Goal: Task Accomplishment & Management: Manage account settings

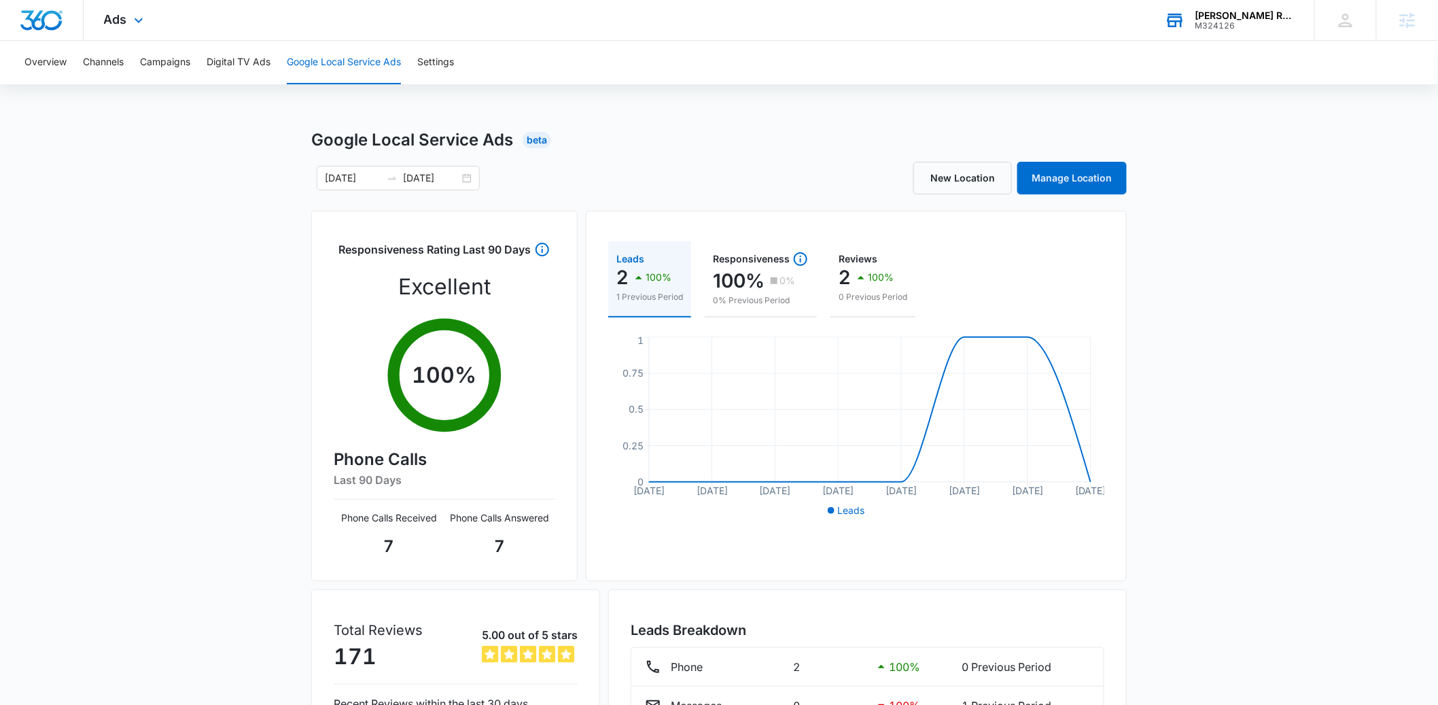
click at [1247, 24] on div "M324126" at bounding box center [1244, 26] width 99 height 10
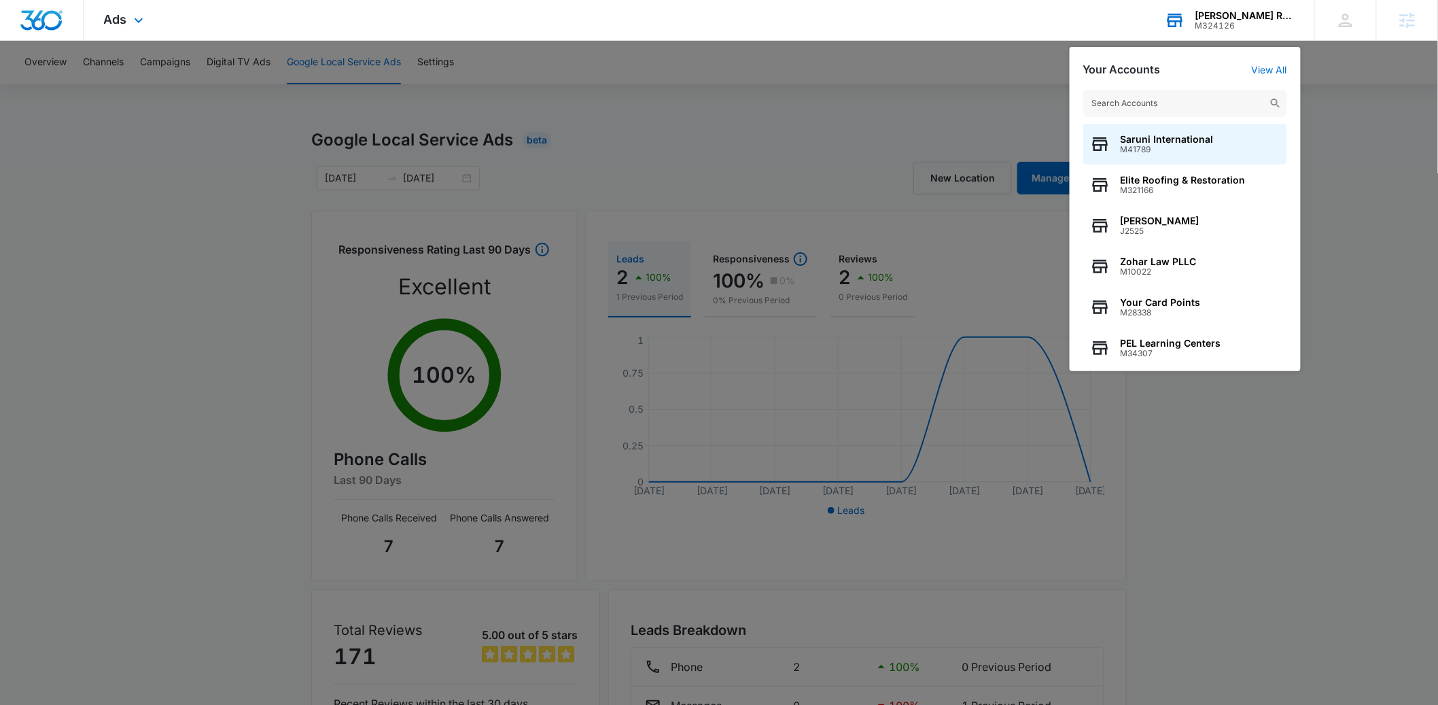
click at [1143, 101] on input "text" at bounding box center [1185, 103] width 204 height 27
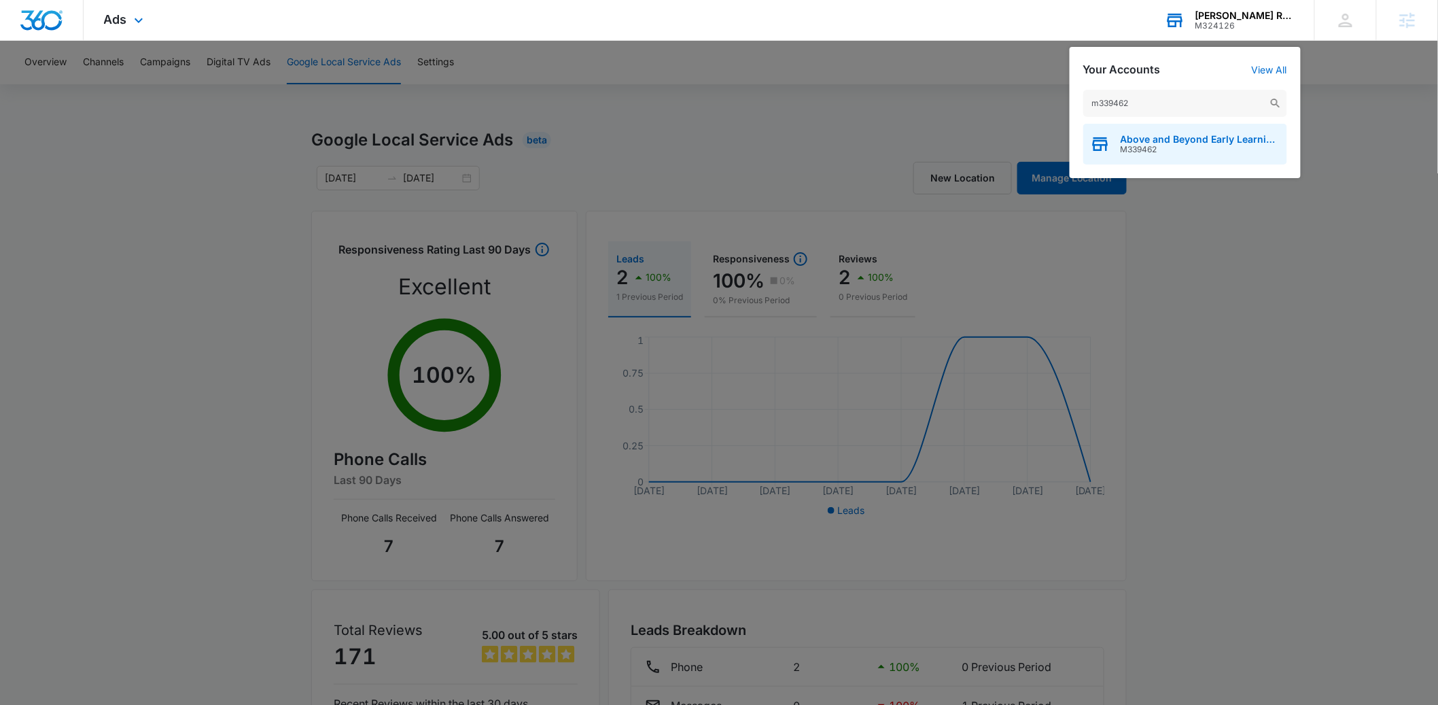
type input "m339462"
click at [1200, 134] on span "Above and Beyond Early Learning Academy" at bounding box center [1200, 139] width 160 height 11
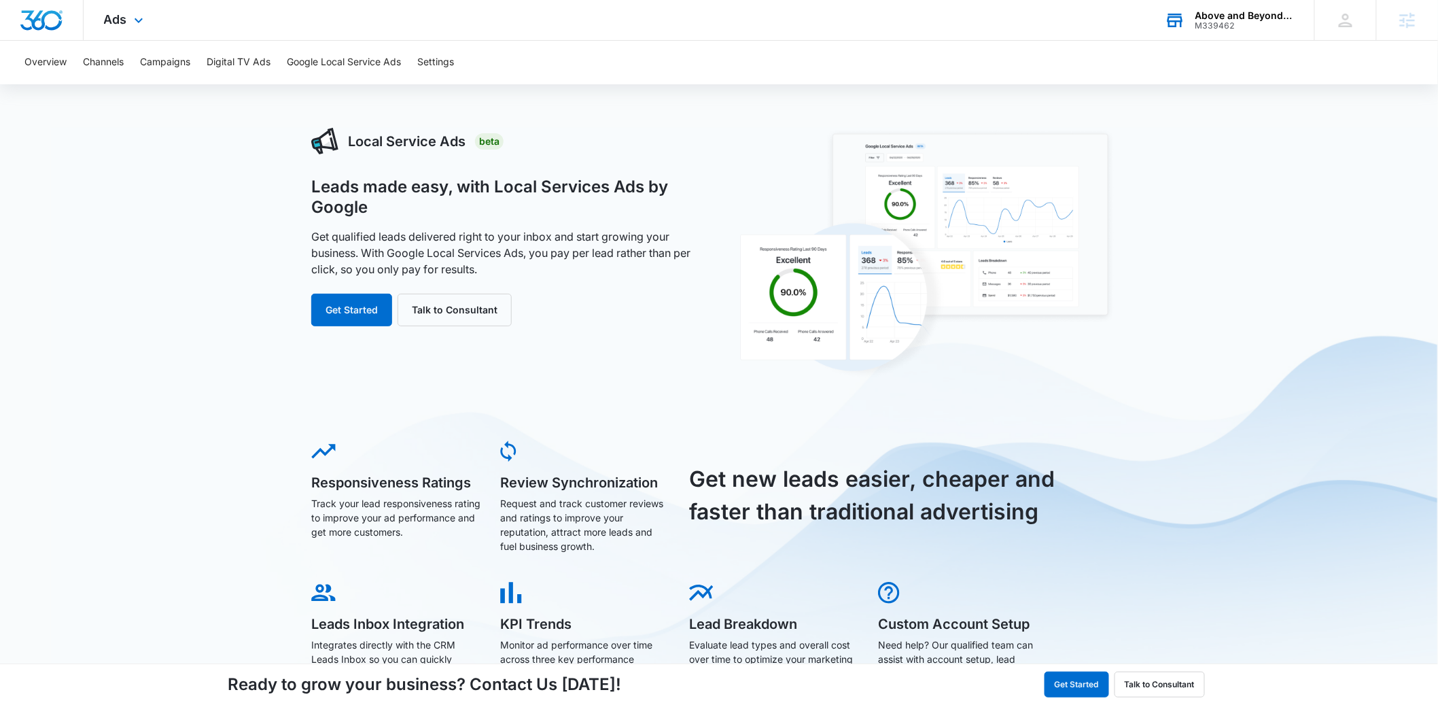
click at [116, 26] on div "Ads Apps Reputation Websites Forms CRM Email Social Shop Payments POS Content A…" at bounding box center [126, 20] width 84 height 40
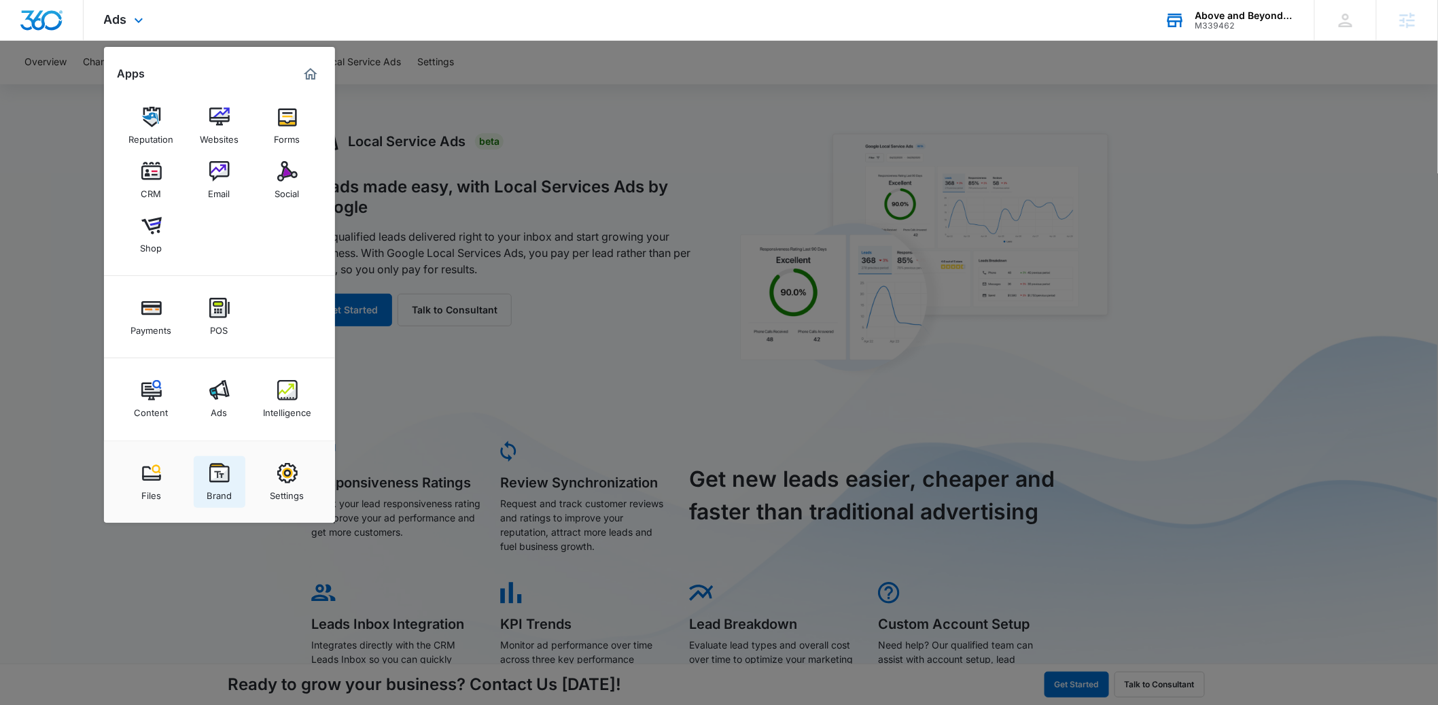
click at [237, 495] on link "Brand" at bounding box center [220, 482] width 52 height 52
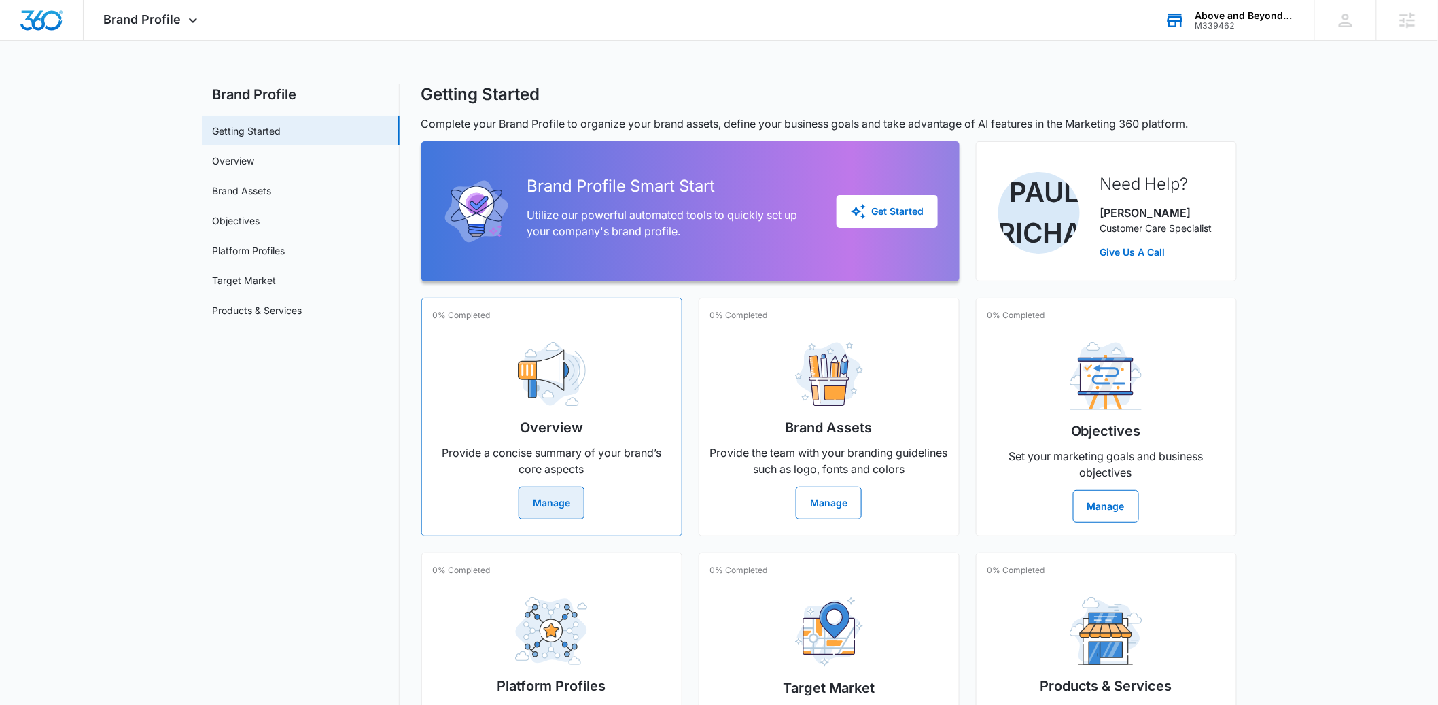
click at [545, 510] on button "Manage" at bounding box center [551, 502] width 66 height 33
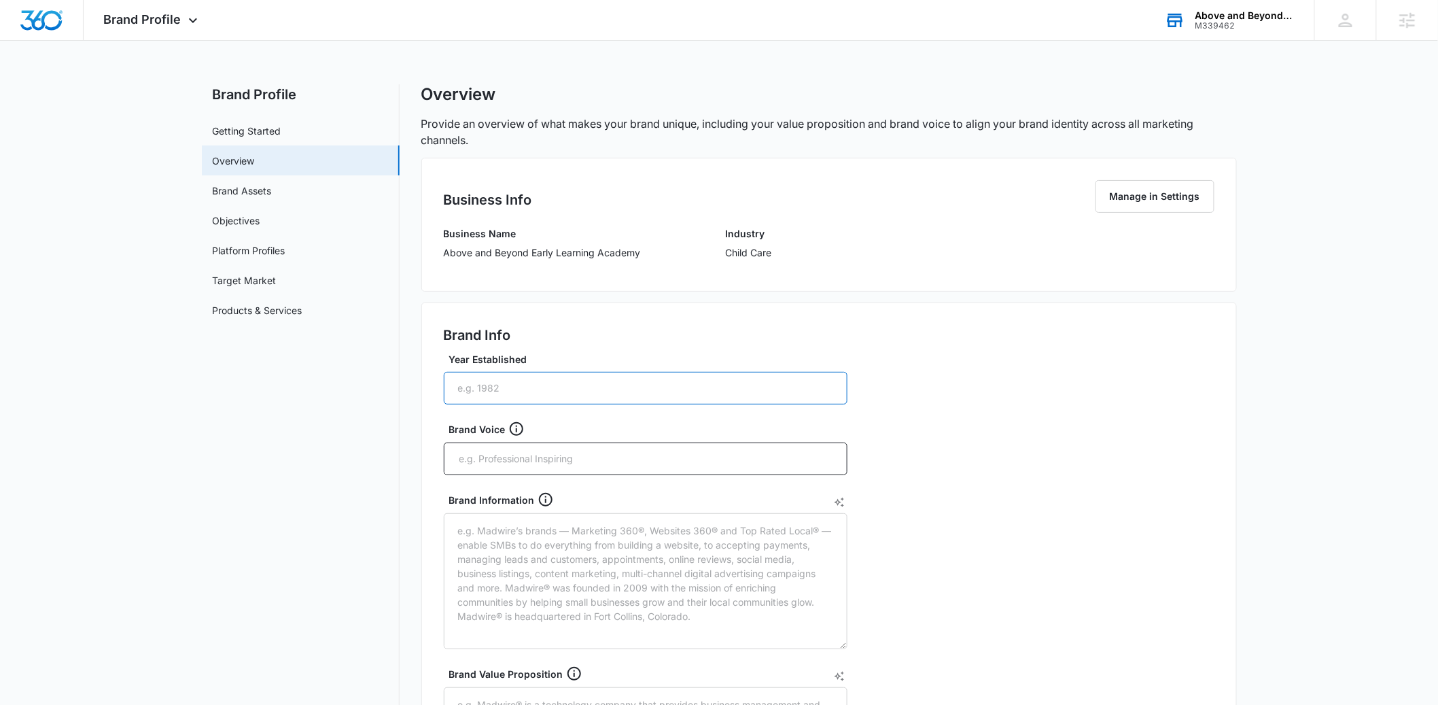
click at [484, 385] on input "Year Established" at bounding box center [646, 388] width 404 height 33
type input "2025"
click at [469, 457] on input "text" at bounding box center [647, 458] width 378 height 20
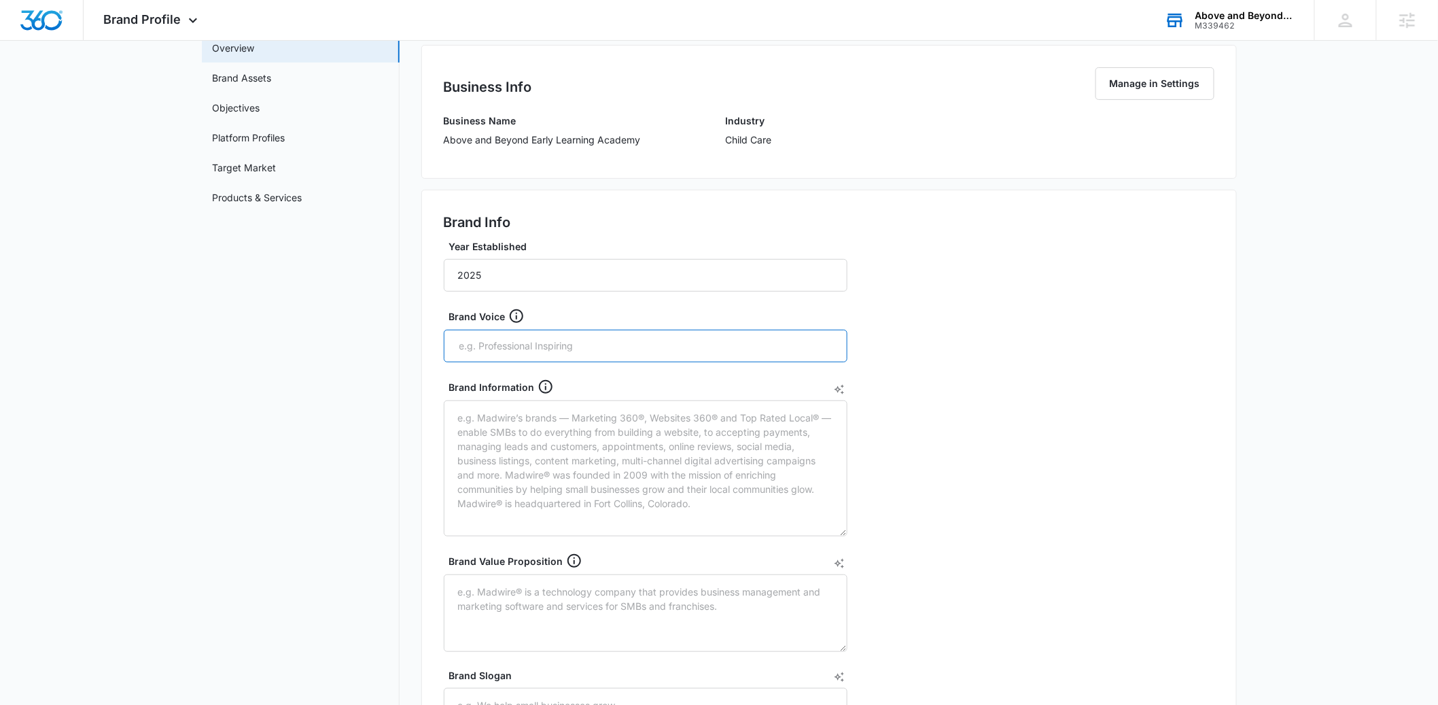
scroll to position [177, 0]
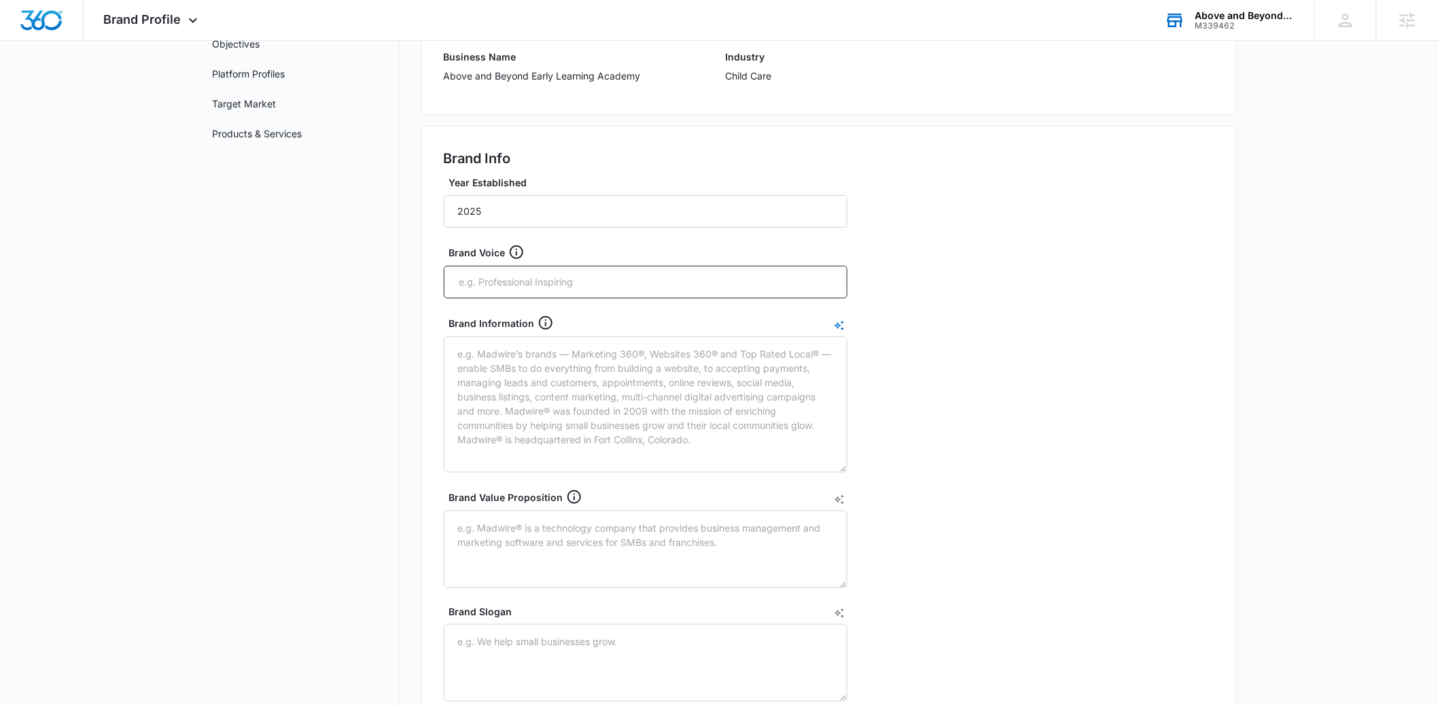
click at [840, 327] on icon "AI Text Generator" at bounding box center [839, 325] width 11 height 11
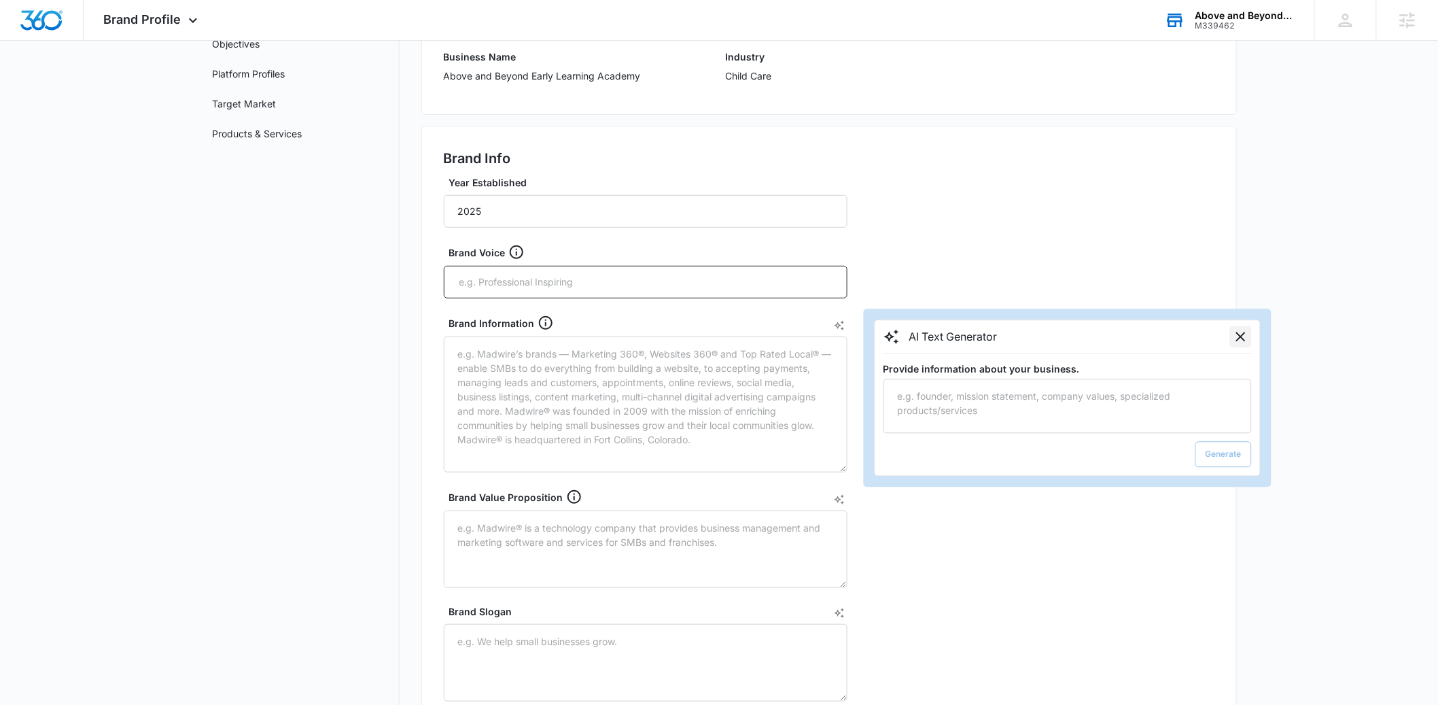
click at [1239, 340] on icon "Close" at bounding box center [1240, 337] width 16 height 16
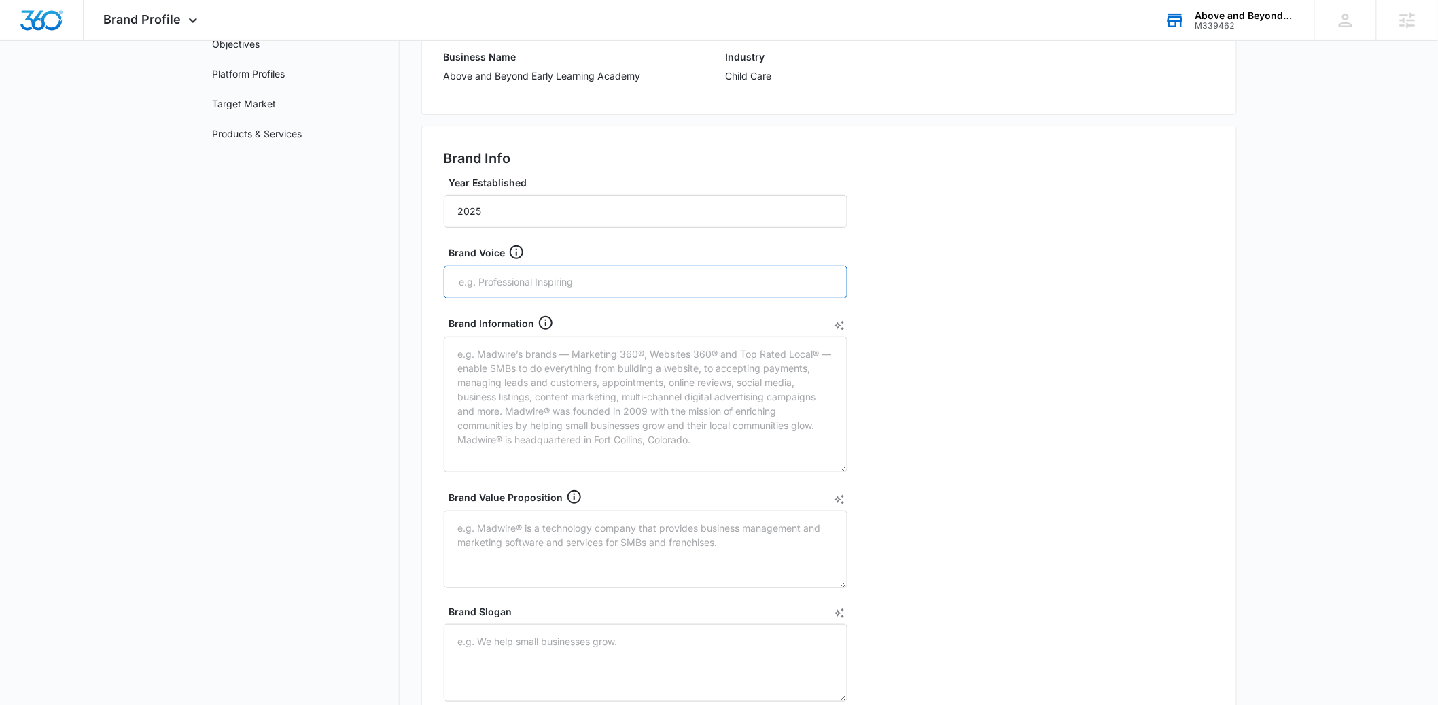
click at [523, 278] on input "text" at bounding box center [647, 282] width 378 height 20
type input "warm & nuturing"
click at [605, 285] on input "text" at bounding box center [696, 282] width 279 height 20
type input "professional & Trustworthy"
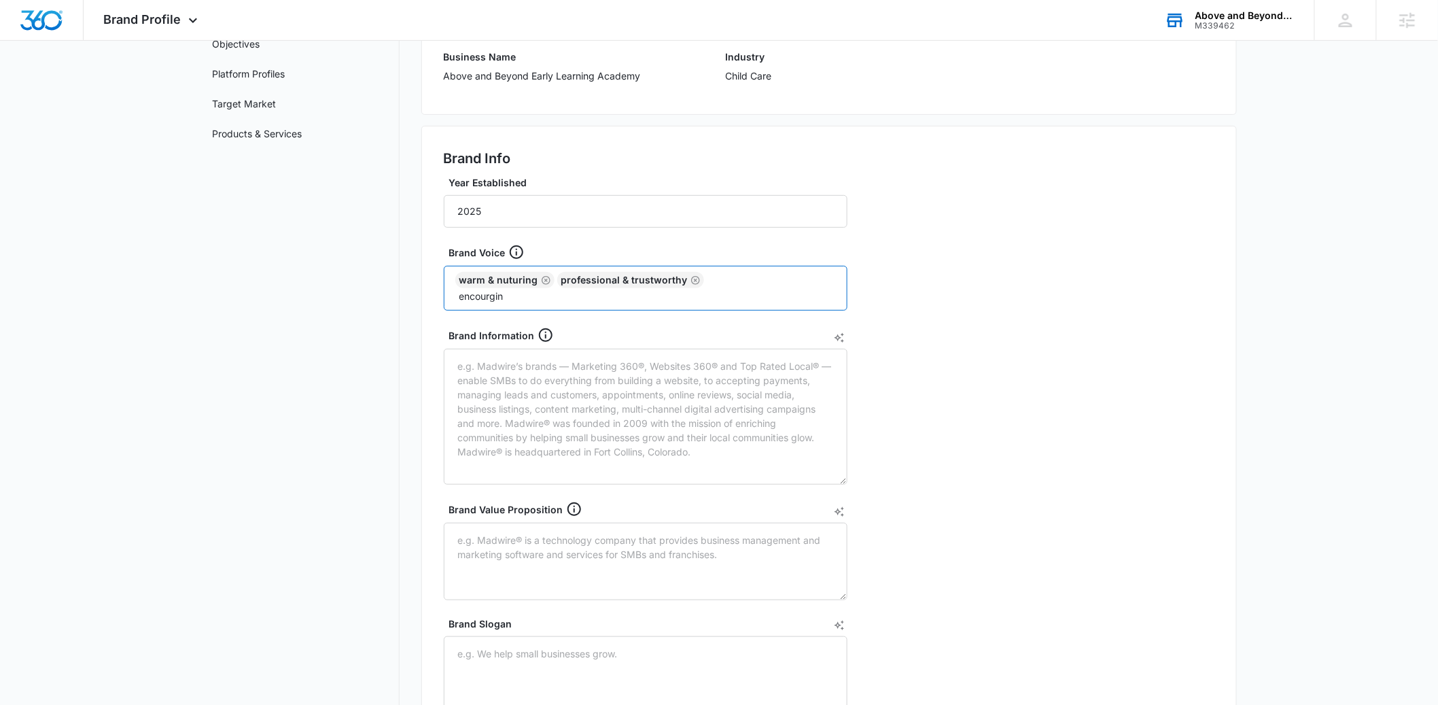
type input "encourging"
click at [514, 396] on textarea "Brand Information" at bounding box center [646, 417] width 404 height 136
paste textarea "Above and Beyond Early Learning Academy provides a nurturing, educational found…"
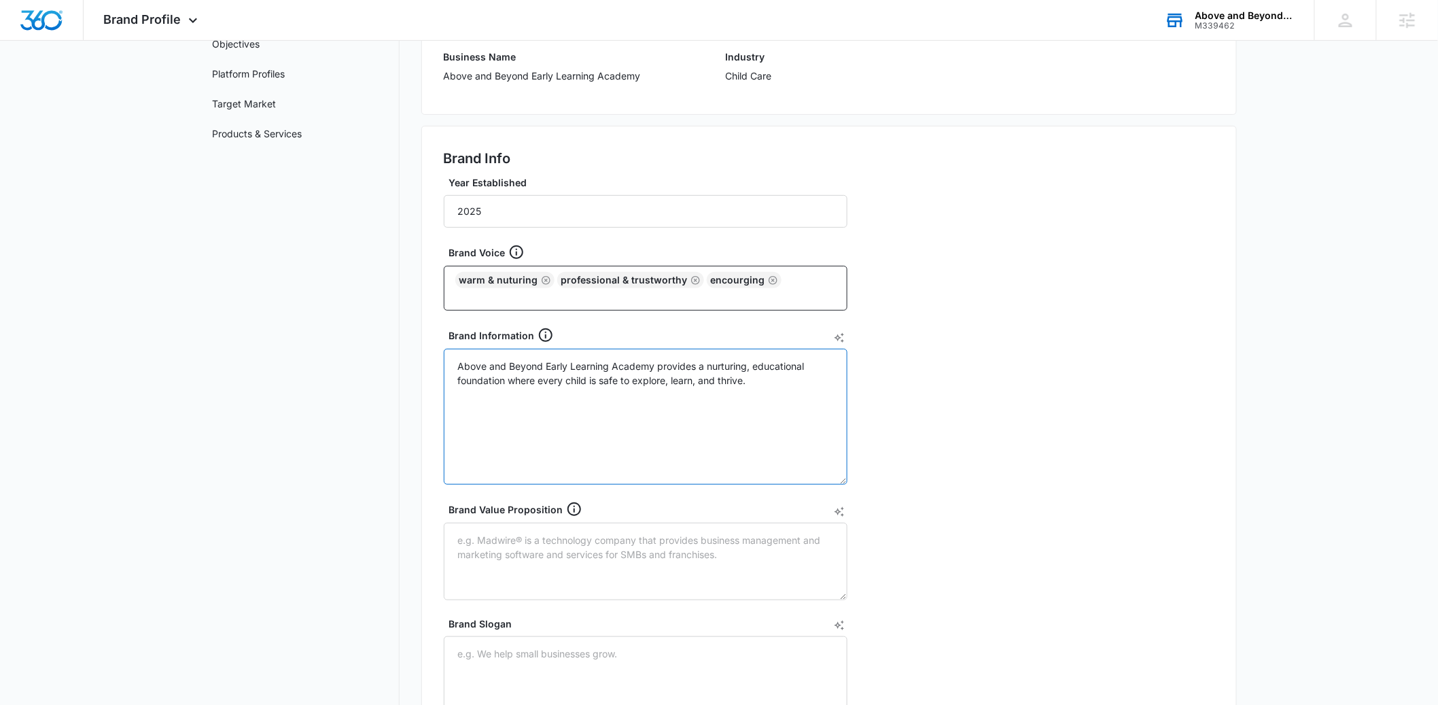
type textarea "Above and Beyond Early Learning Academy provides a nurturing, educational found…"
click at [536, 549] on textarea "Brand Value Proposition" at bounding box center [646, 560] width 404 height 77
paste textarea "Unlike centers that divide their attention across multiple programs, Above and …"
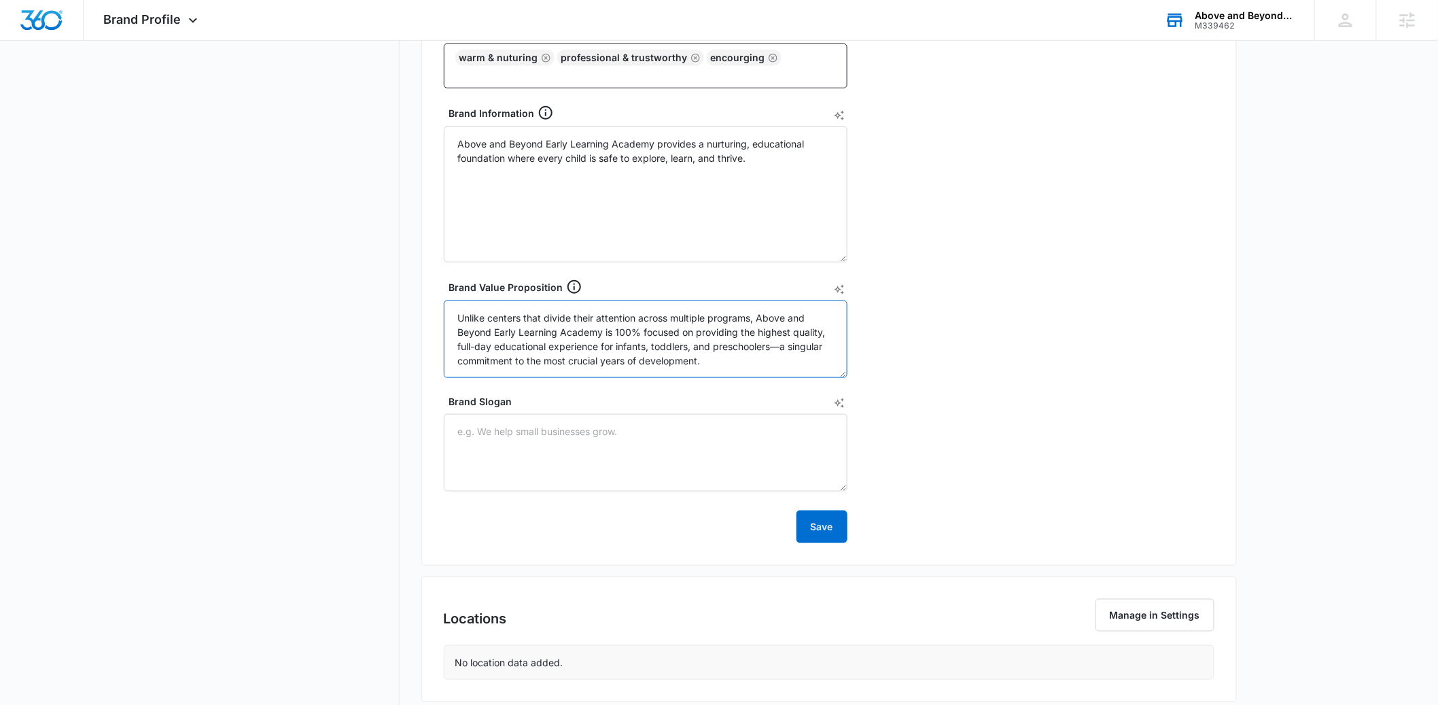
scroll to position [528, 0]
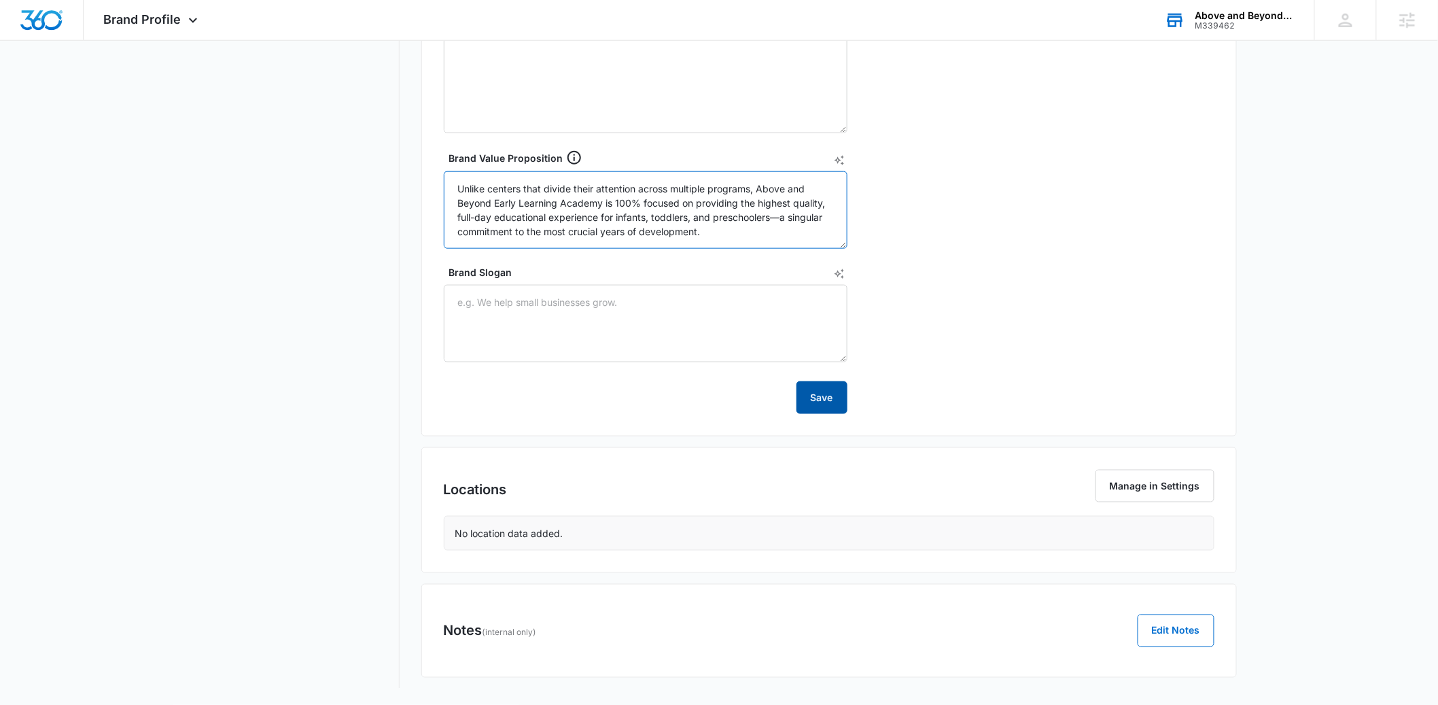
type textarea "Unlike centers that divide their attention across multiple programs, Above and …"
click at [800, 398] on button "Save" at bounding box center [821, 397] width 51 height 33
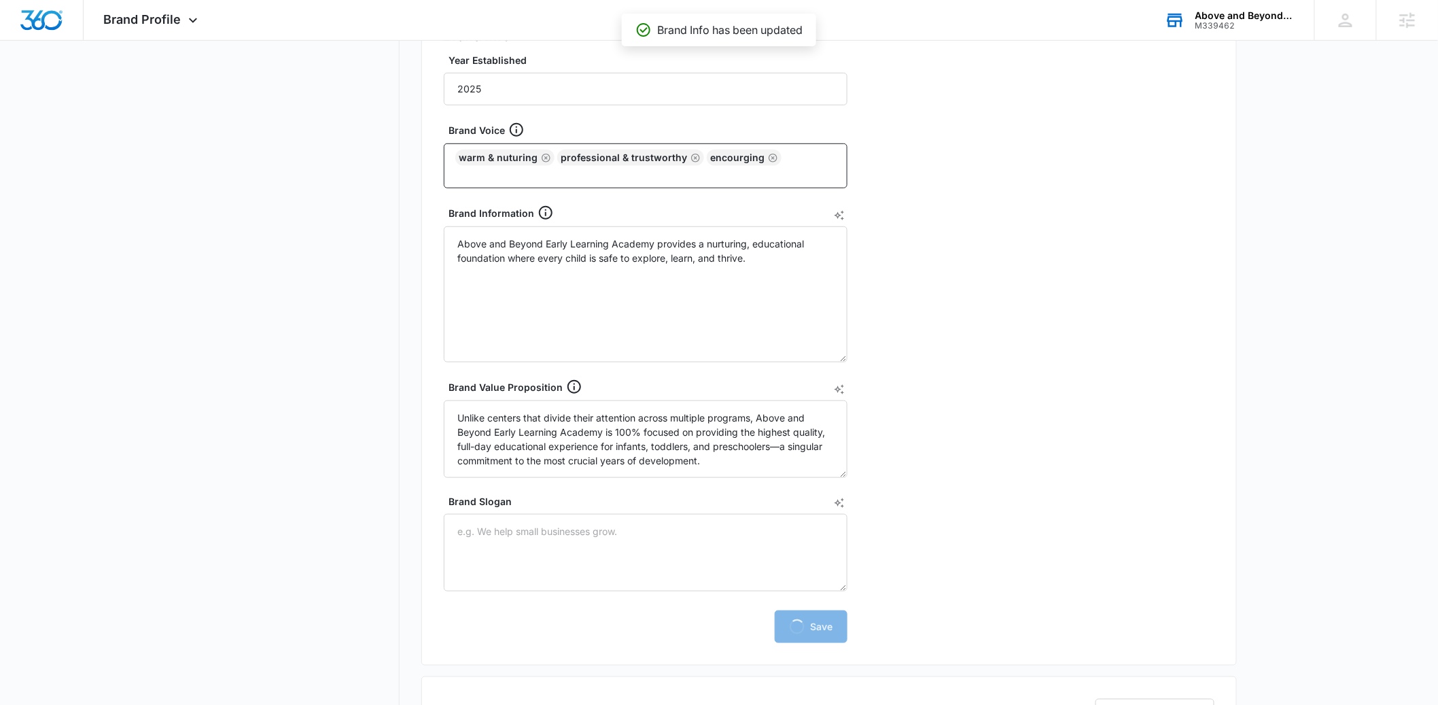
scroll to position [0, 0]
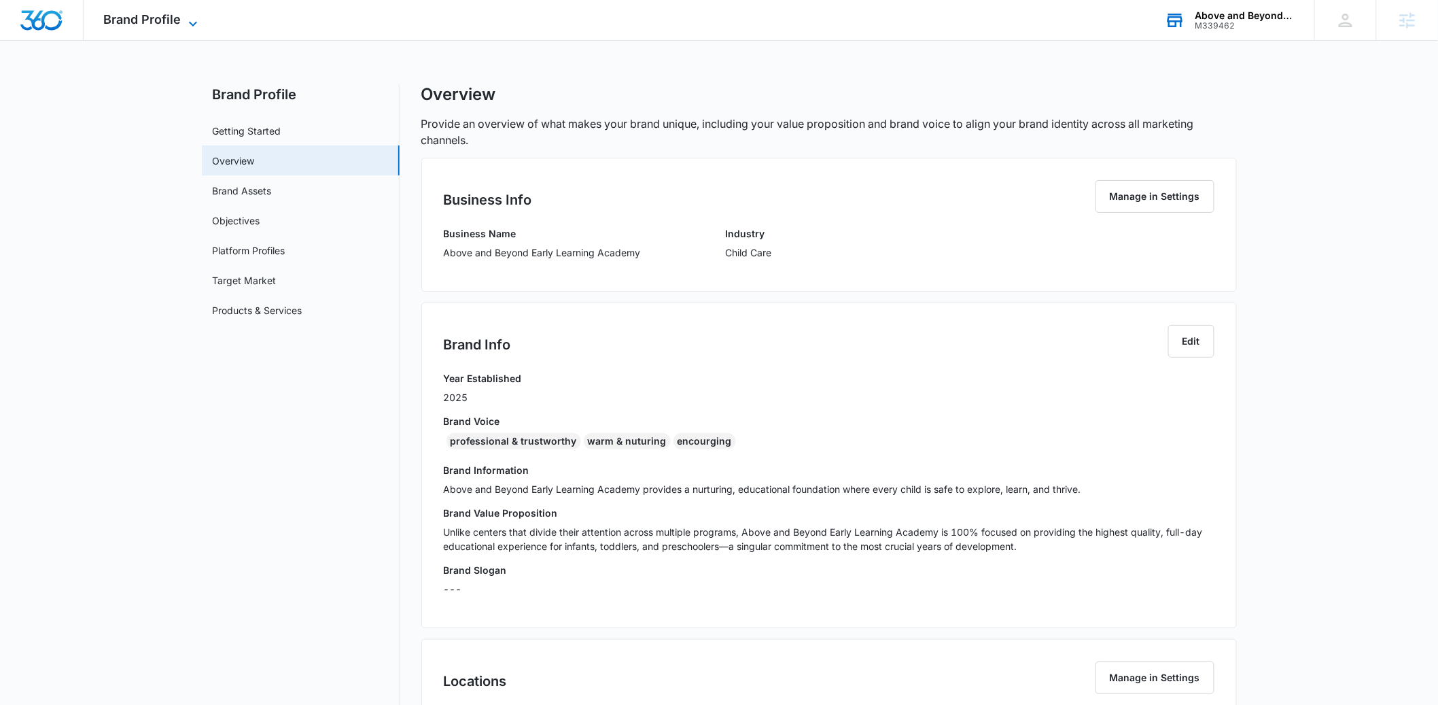
click at [168, 24] on span "Brand Profile" at bounding box center [142, 19] width 77 height 14
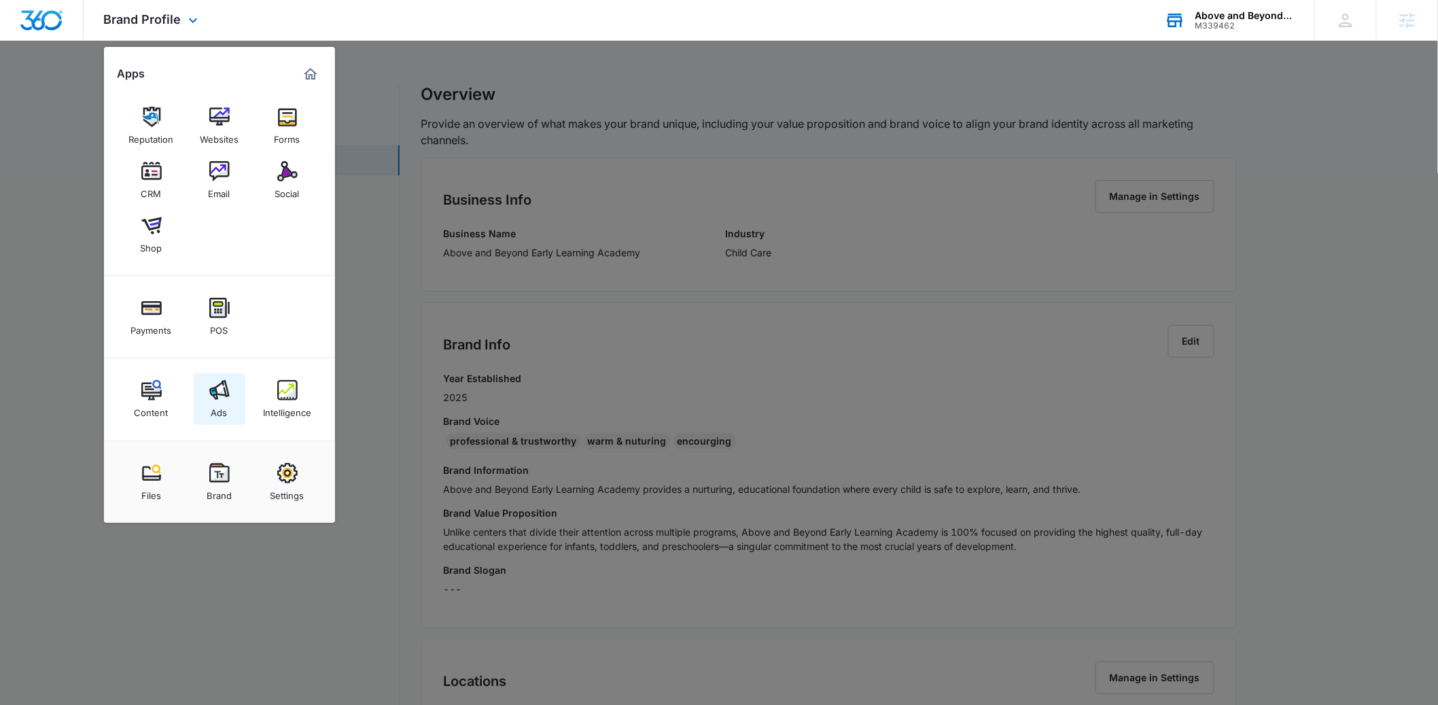
click at [221, 402] on div "Ads" at bounding box center [219, 409] width 16 height 18
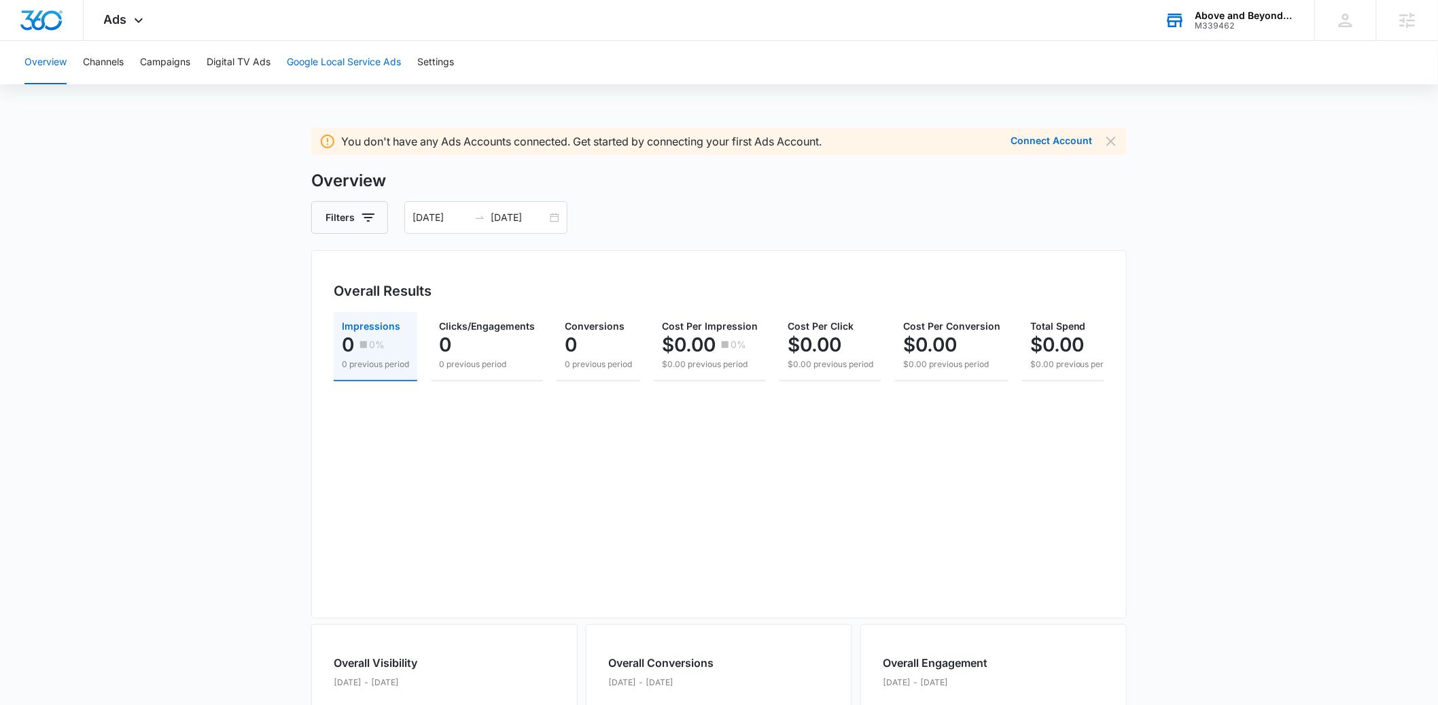
click at [340, 67] on button "Google Local Service Ads" at bounding box center [344, 62] width 114 height 43
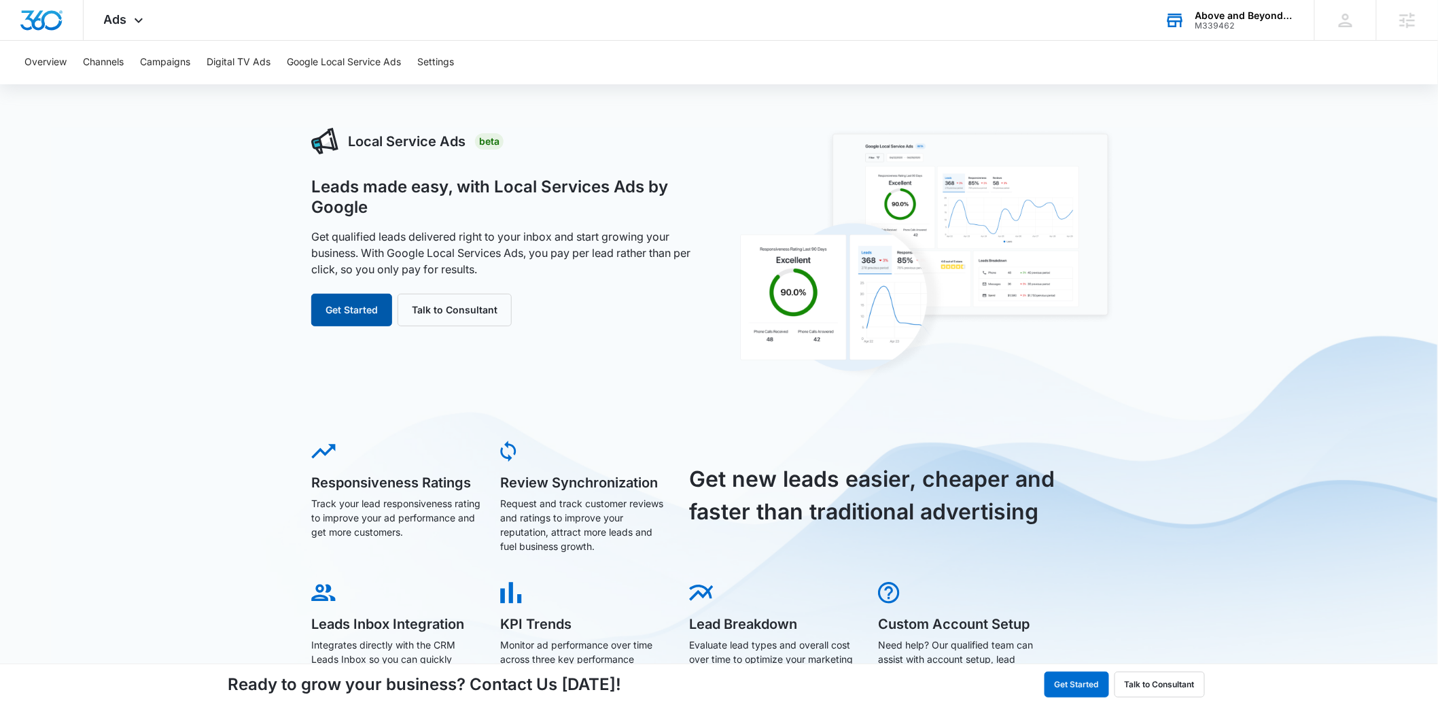
click at [361, 321] on button "Get Started" at bounding box center [351, 309] width 81 height 33
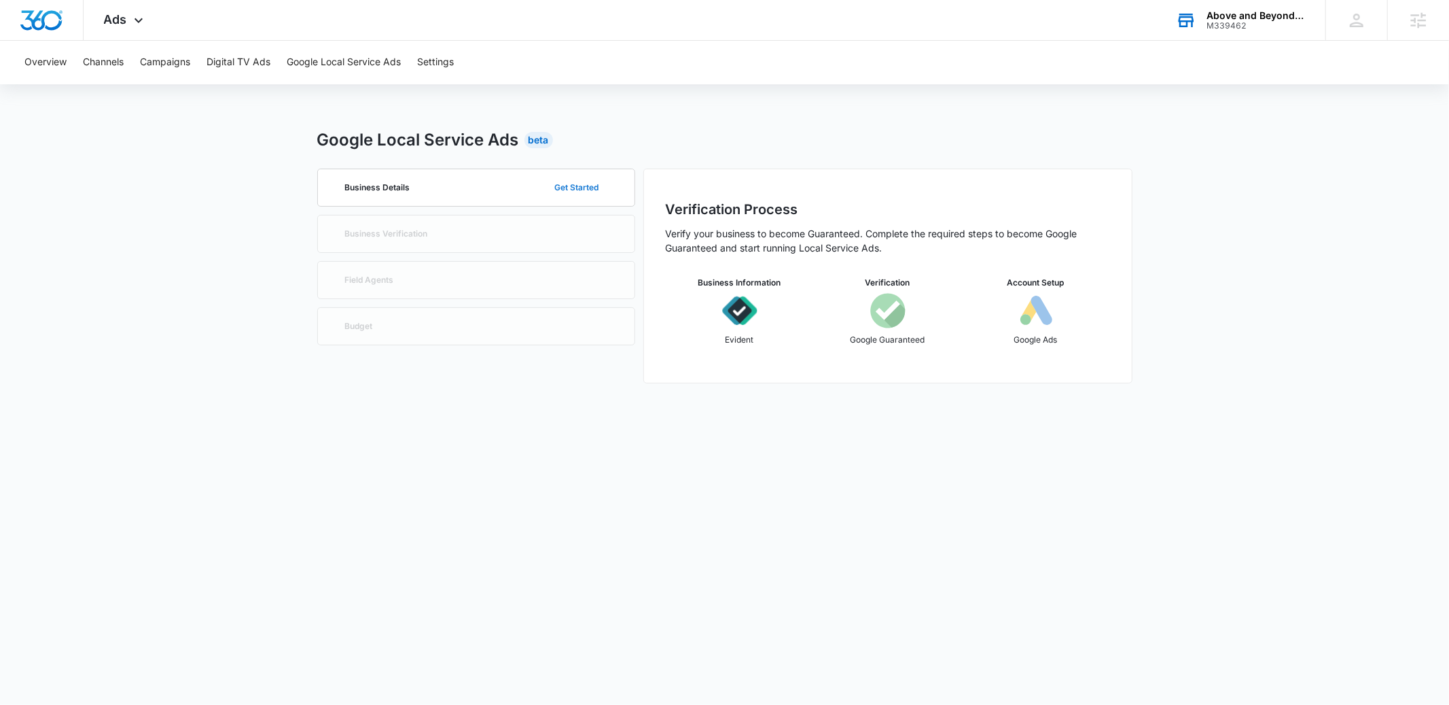
click at [569, 187] on button "Get Started" at bounding box center [576, 187] width 71 height 33
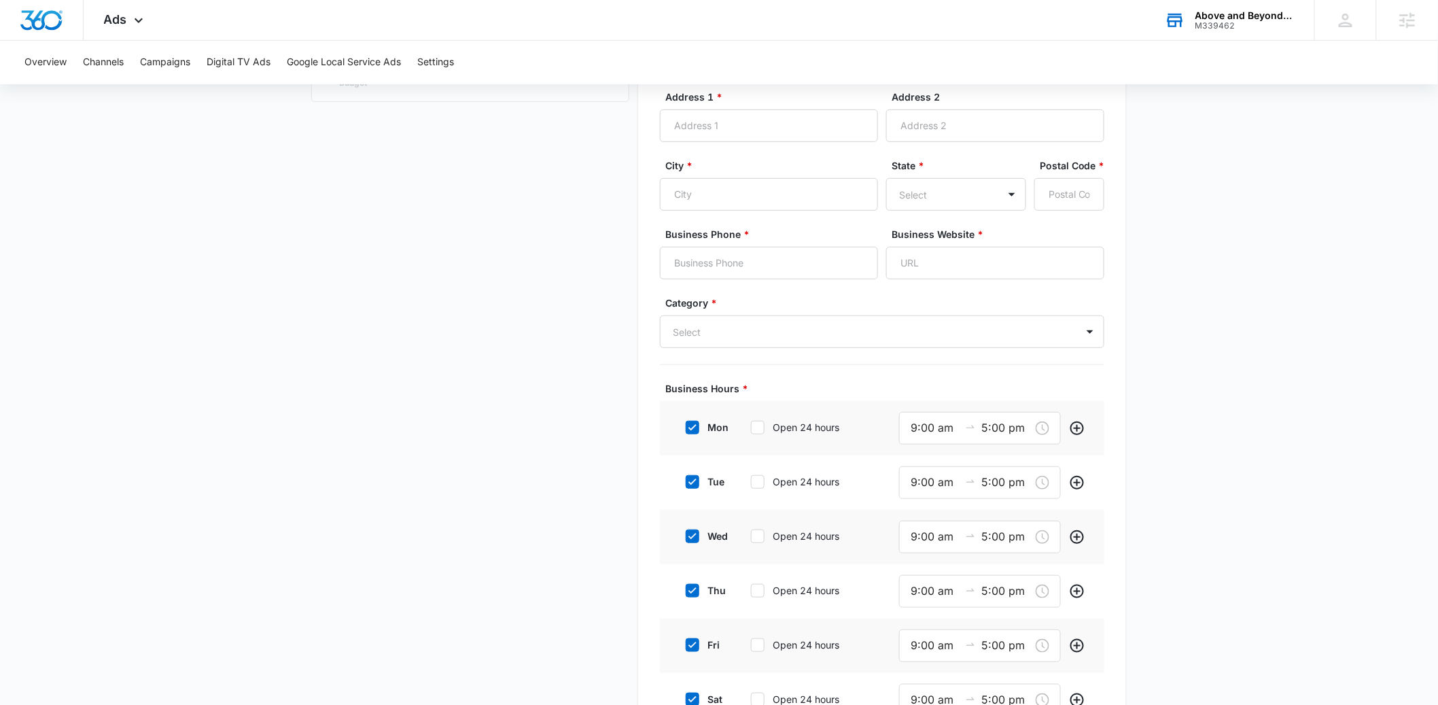
scroll to position [232, 0]
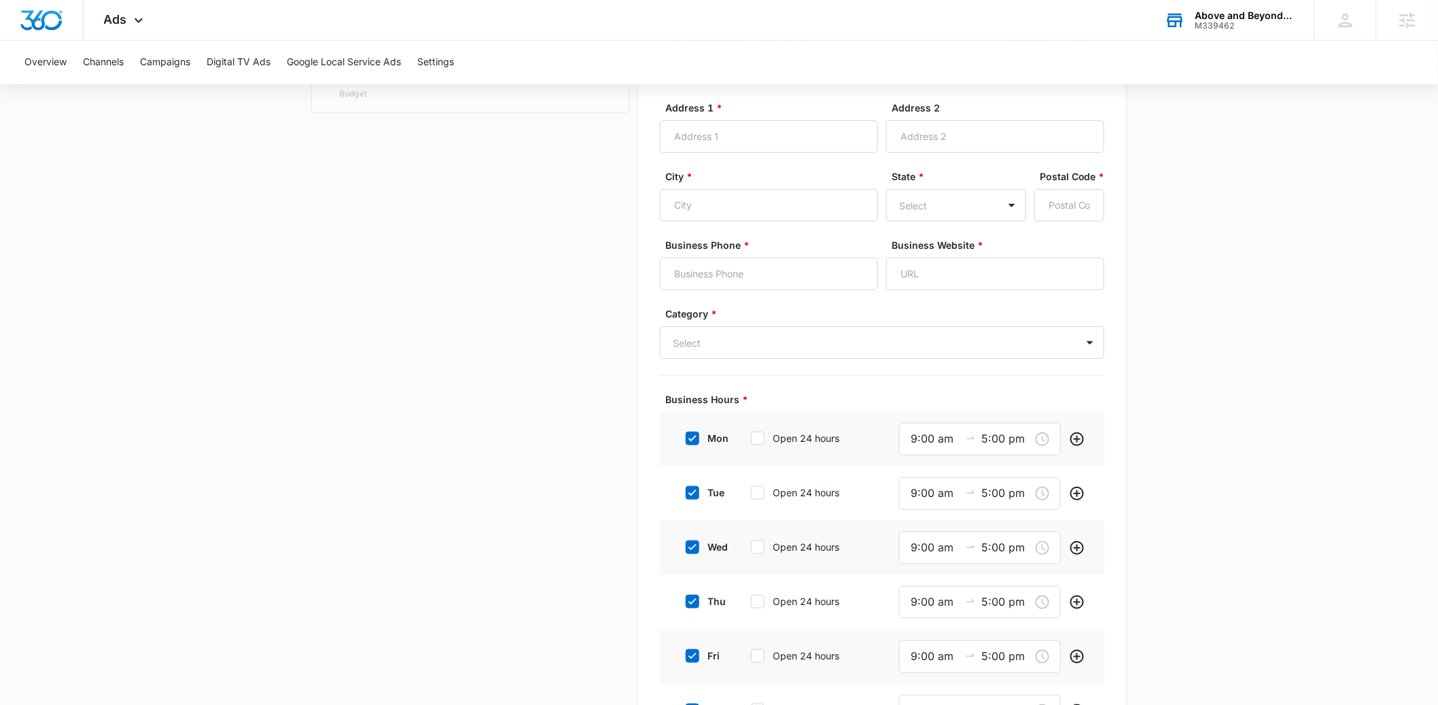
click at [1244, 20] on div "Above and Beyond Early Learning Academy" at bounding box center [1244, 15] width 99 height 11
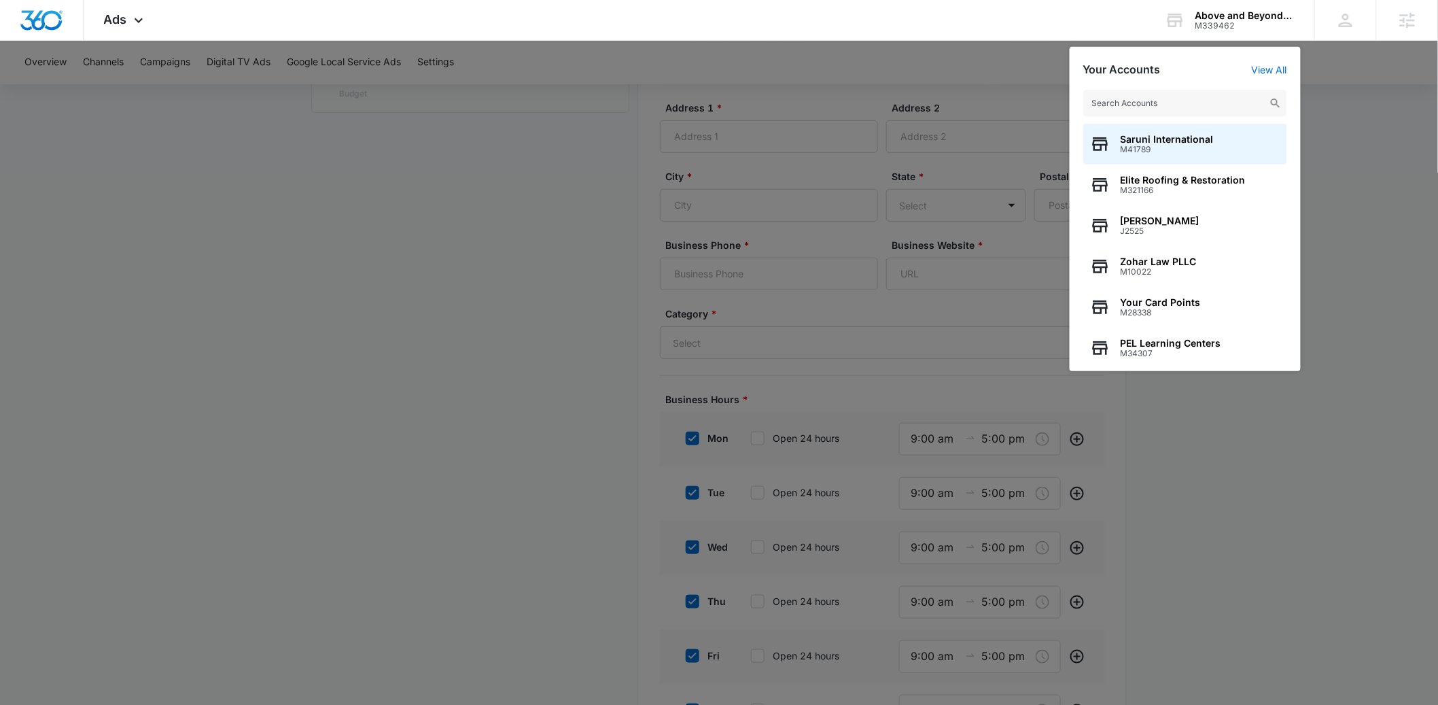
click at [1151, 111] on input "text" at bounding box center [1185, 103] width 204 height 27
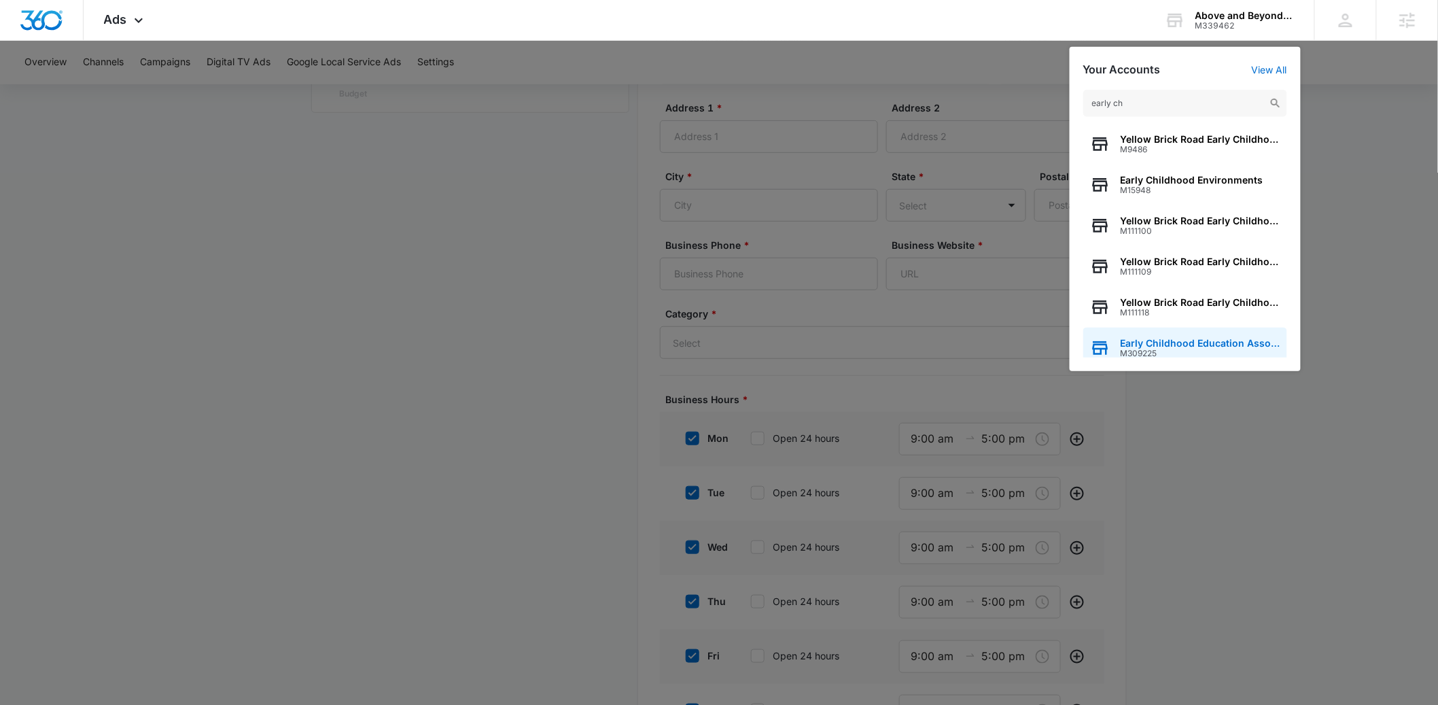
type input "early ch"
click at [1172, 352] on span "M309225" at bounding box center [1200, 354] width 160 height 10
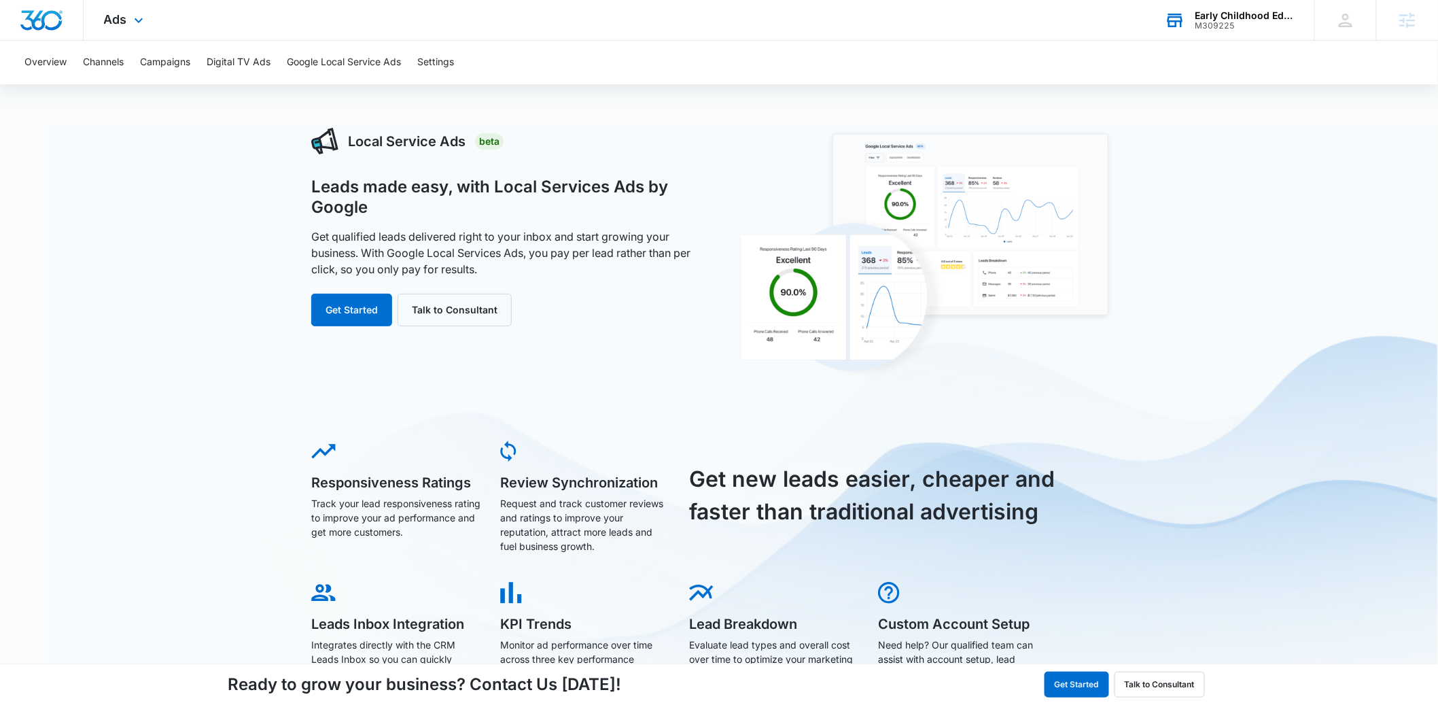
click at [1241, 16] on div "Early Childhood Education Association of [US_STATE]" at bounding box center [1244, 15] width 99 height 11
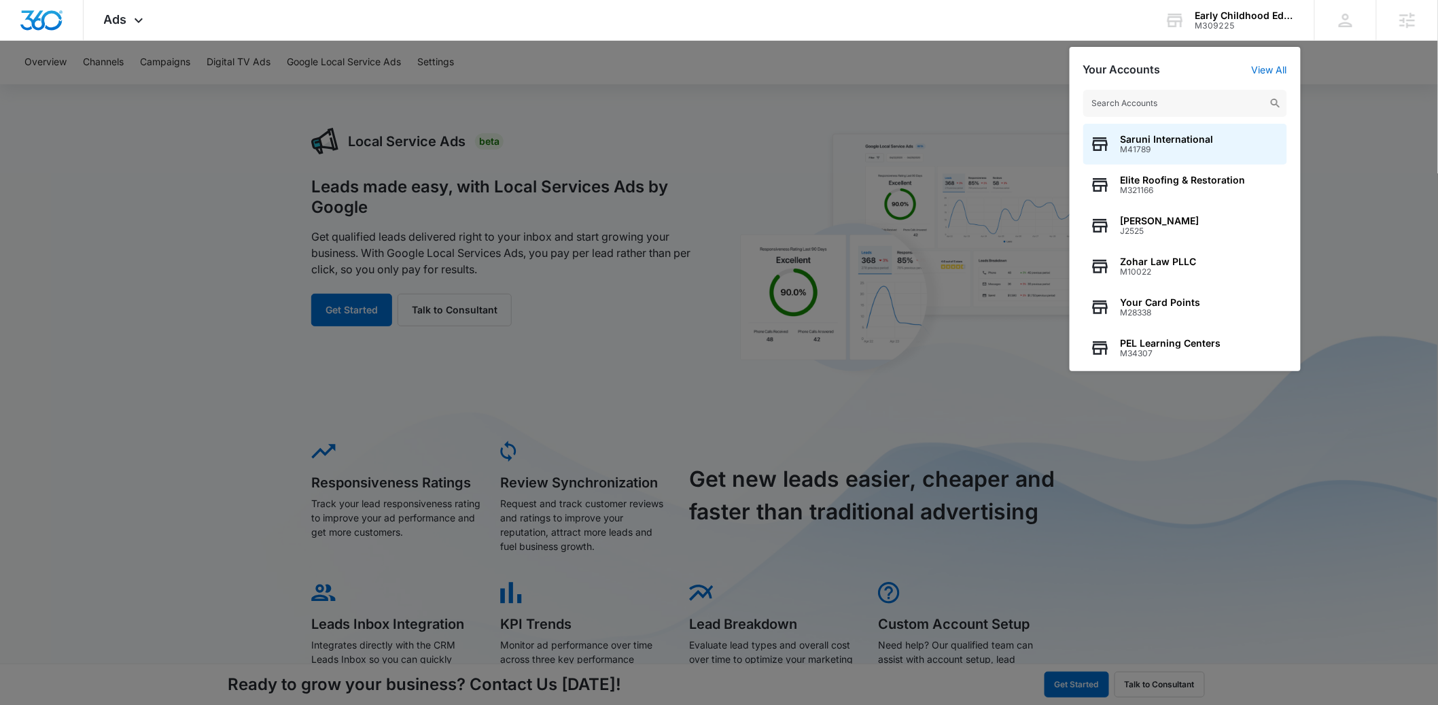
click at [1124, 102] on input "text" at bounding box center [1185, 103] width 204 height 27
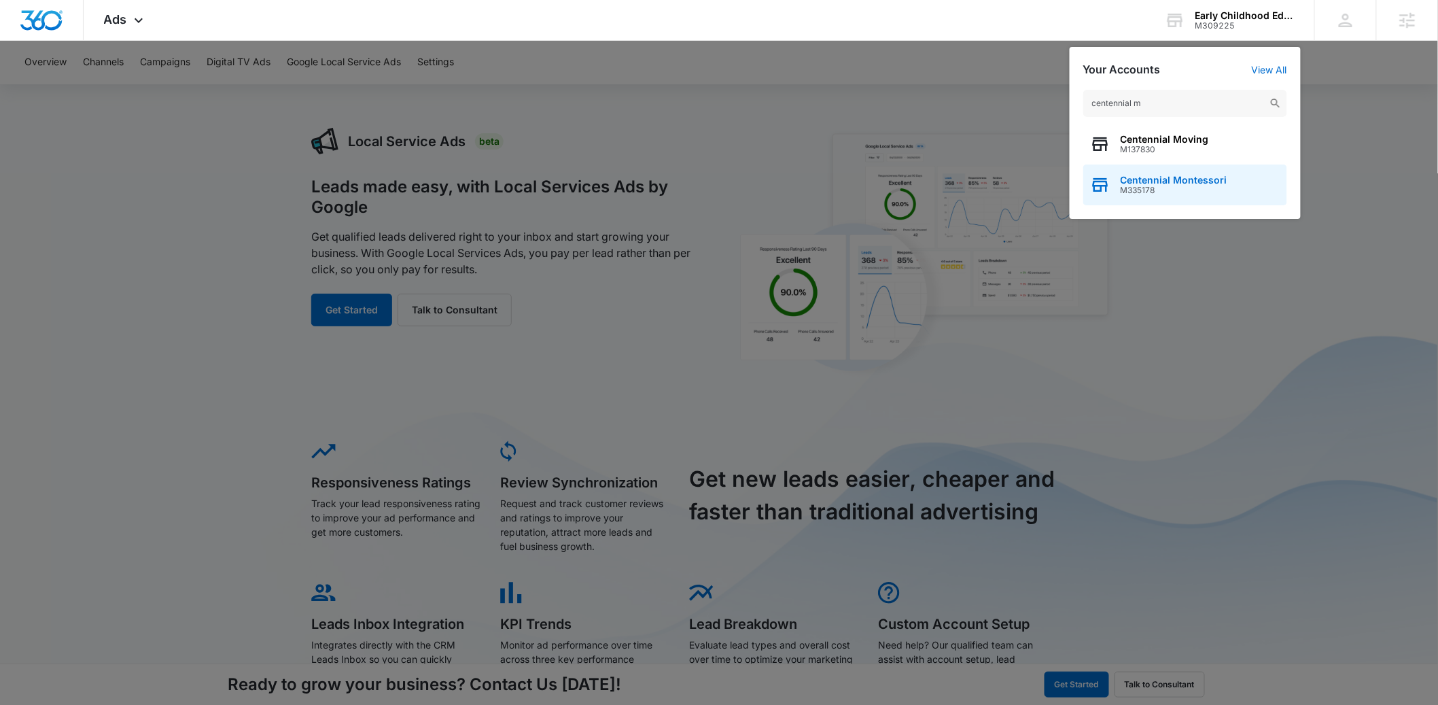
type input "centennial m"
click at [1140, 184] on span "Centennial Montessori" at bounding box center [1173, 180] width 107 height 11
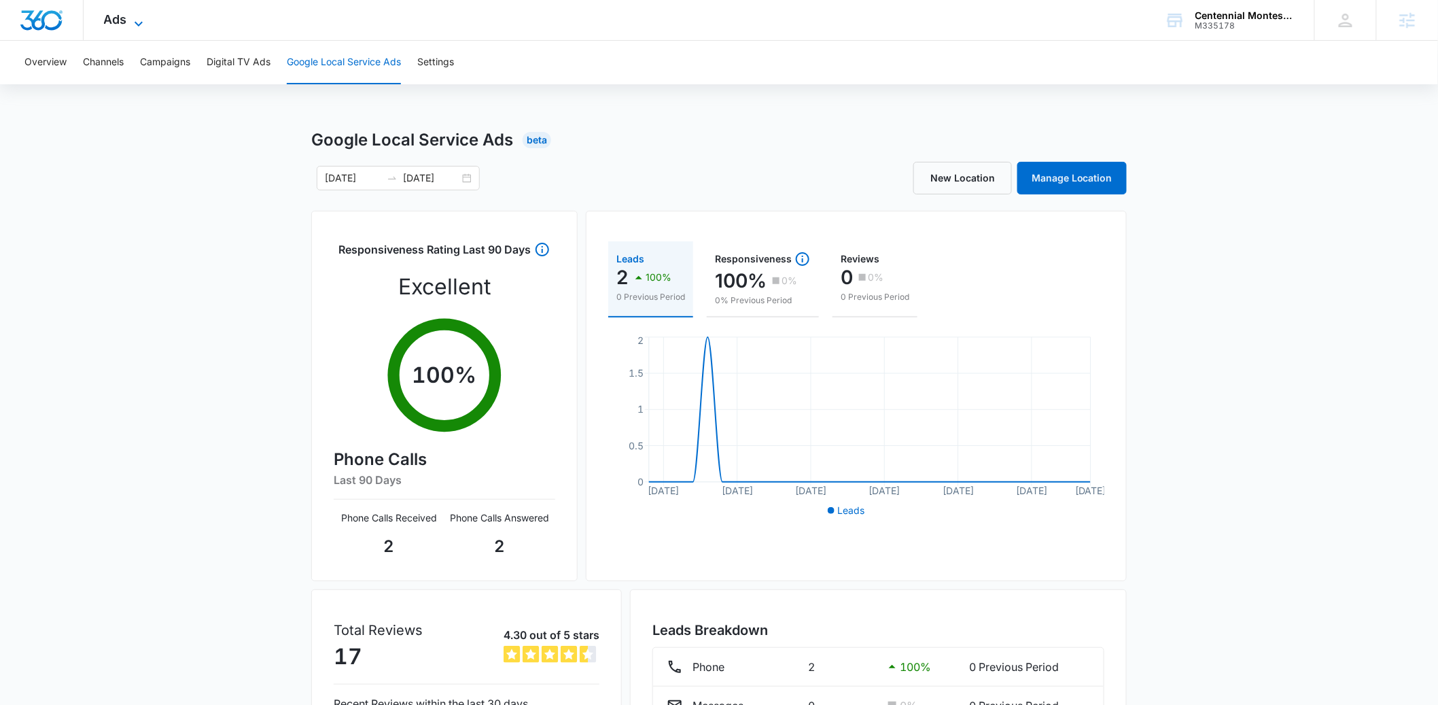
click at [122, 26] on span "Ads" at bounding box center [115, 19] width 23 height 14
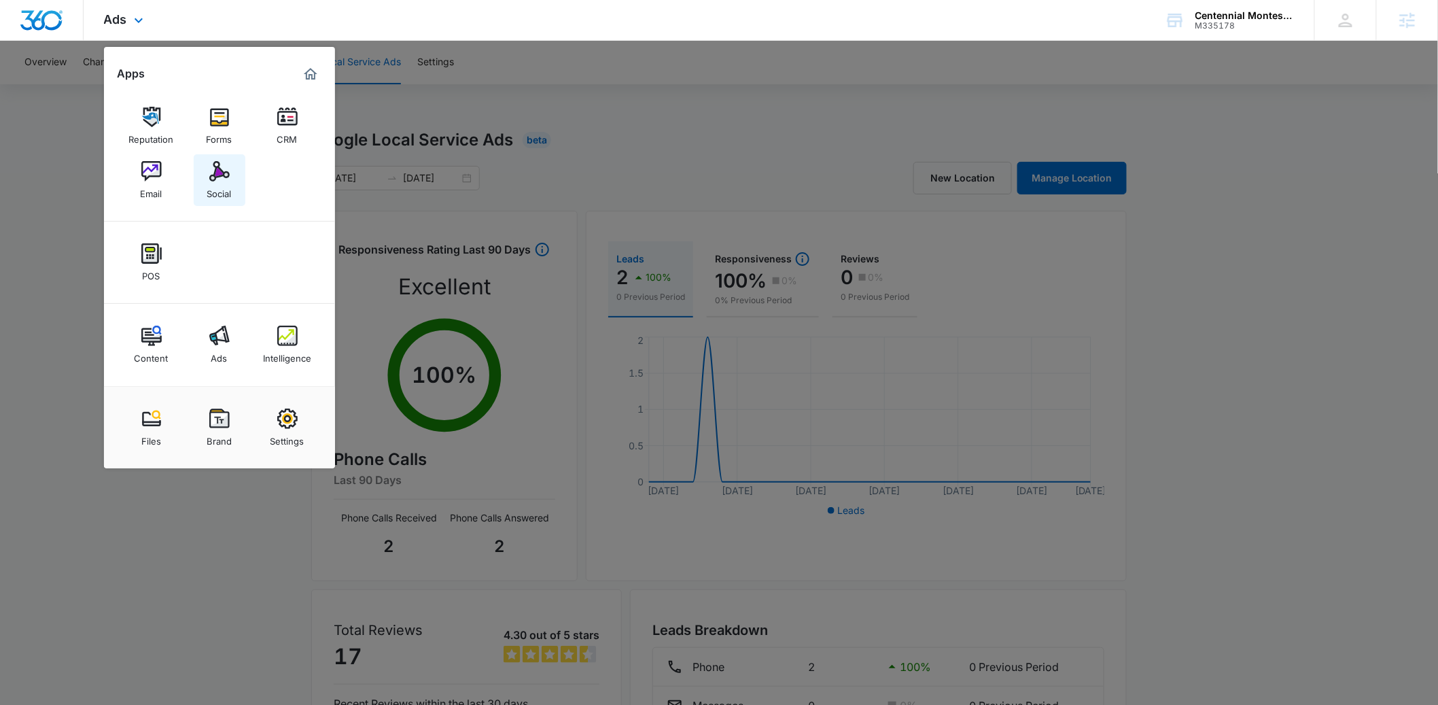
click at [219, 186] on div "Social" at bounding box center [219, 190] width 24 height 18
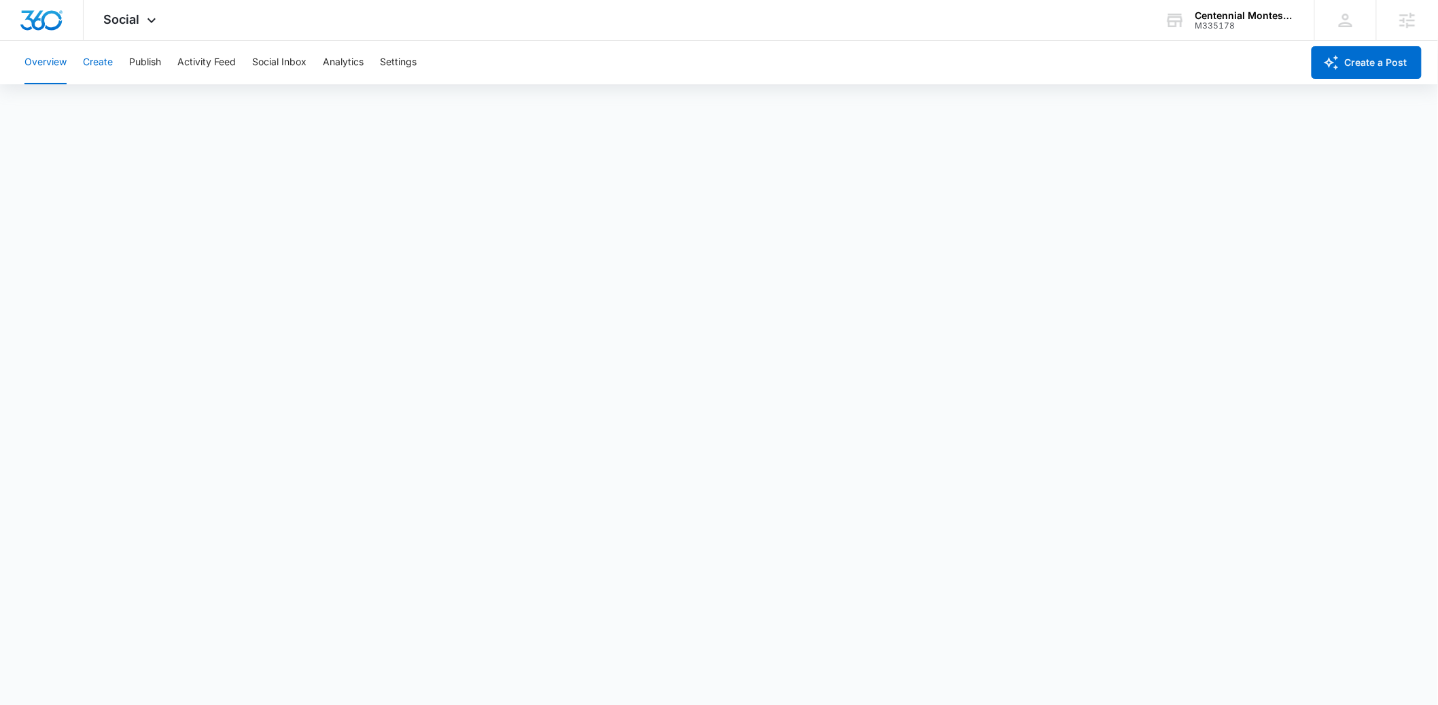
click at [106, 63] on button "Create" at bounding box center [98, 62] width 30 height 43
